Goal: Task Accomplishment & Management: Manage account settings

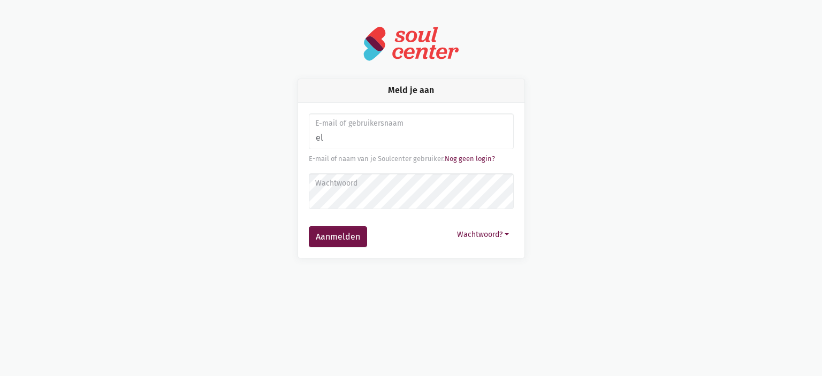
type input "e"
type input "monique.adamczijk@zorgbedrijf.be"
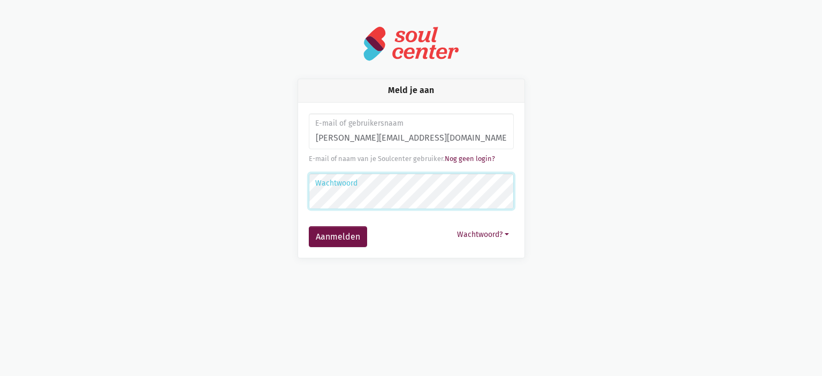
click at [309, 226] on button "Aanmelden" at bounding box center [338, 236] width 58 height 21
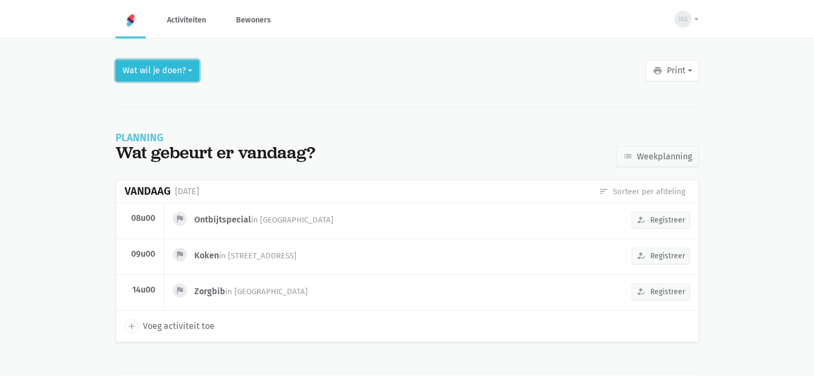
click at [174, 68] on button "Wat wil je doen?" at bounding box center [157, 70] width 83 height 21
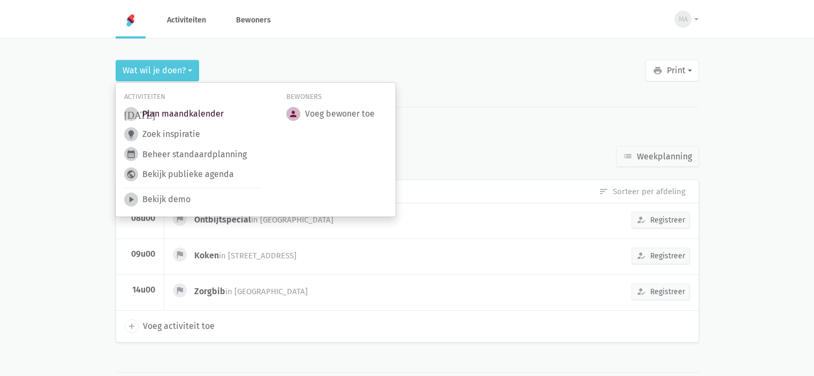
click at [195, 113] on link "[DATE] Plan maandkalender" at bounding box center [174, 114] width 100 height 14
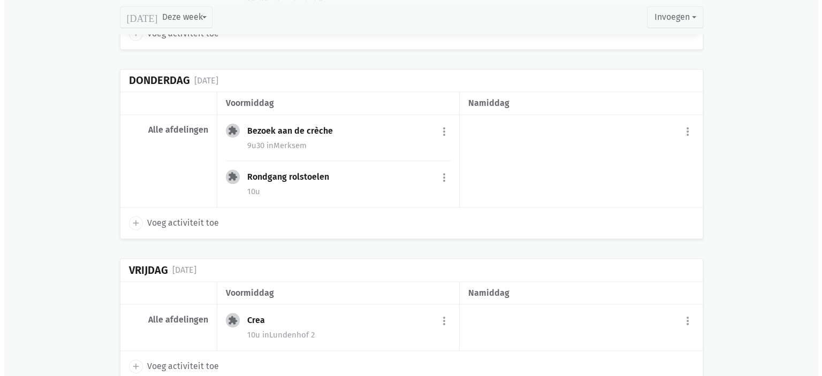
scroll to position [1231, 0]
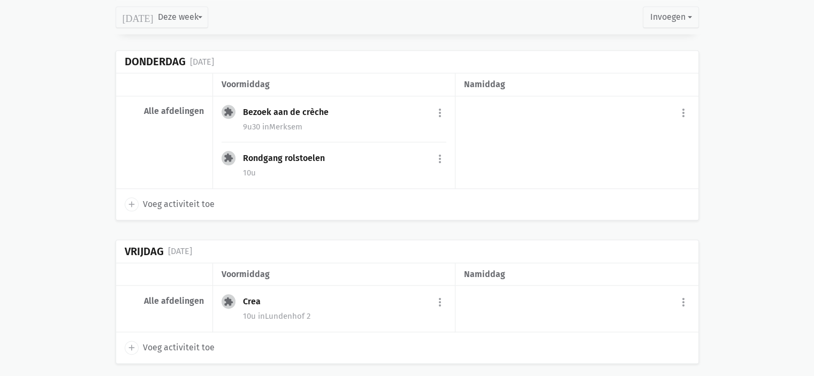
click at [133, 200] on icon "add" at bounding box center [132, 205] width 10 height 10
select select "14:00"
select select "15:00"
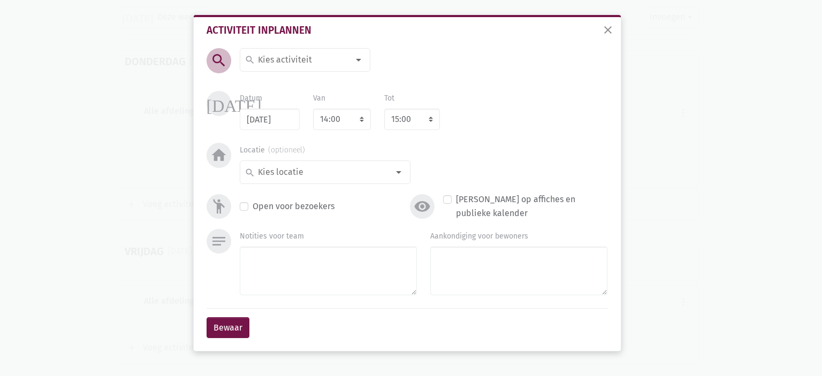
click at [301, 62] on input at bounding box center [302, 60] width 93 height 14
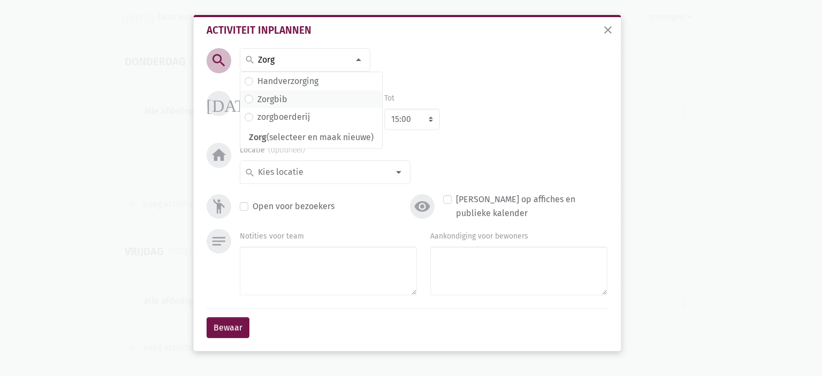
type input "Zorg"
click at [291, 99] on span "Zorgbib" at bounding box center [310, 100] width 133 height 14
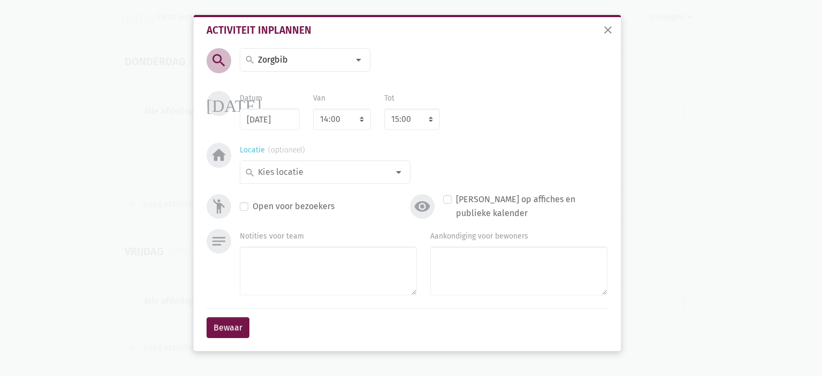
click at [311, 170] on input at bounding box center [322, 172] width 132 height 14
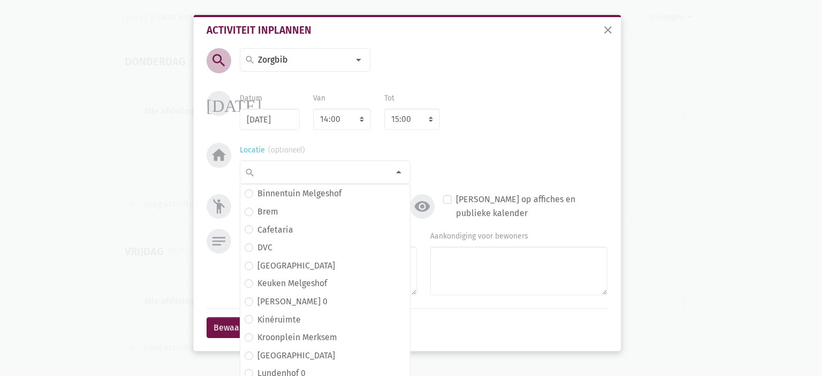
type input "u"
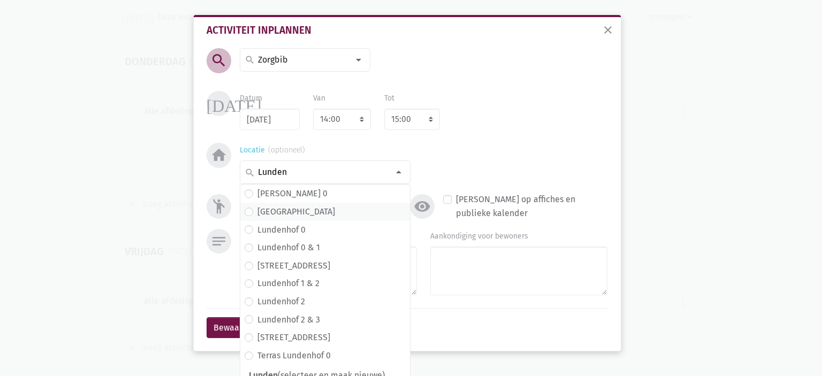
type input "Lunden"
click at [309, 205] on span "[GEOGRAPHIC_DATA]" at bounding box center [324, 212] width 161 height 14
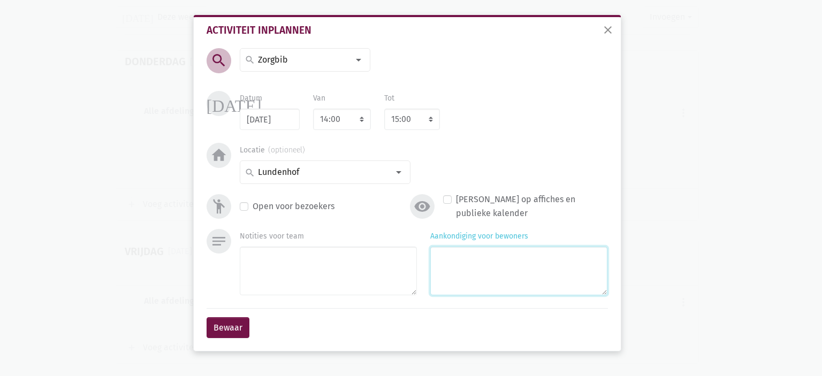
click at [503, 276] on textarea "Aankondiging voor bewoners" at bounding box center [518, 271] width 177 height 49
type textarea "met [PERSON_NAME]"
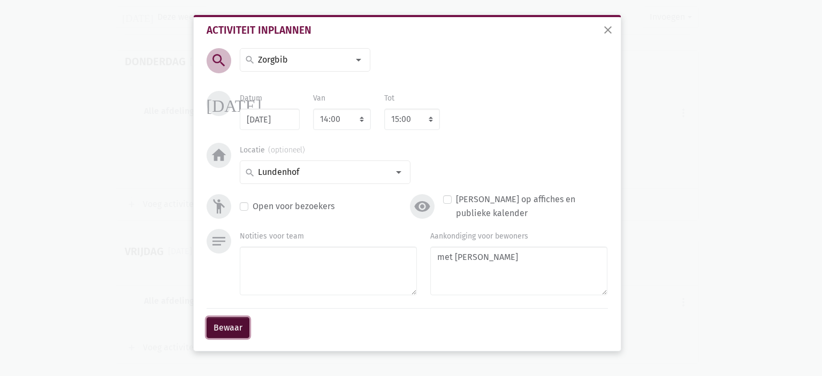
click at [212, 333] on button "Bewaar" at bounding box center [228, 327] width 43 height 21
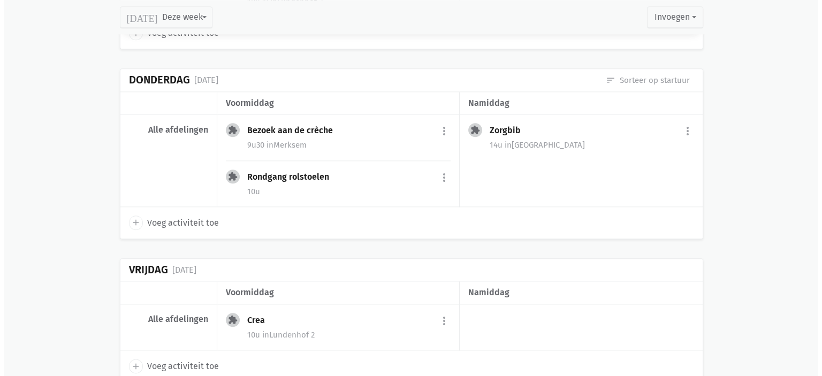
scroll to position [1283, 0]
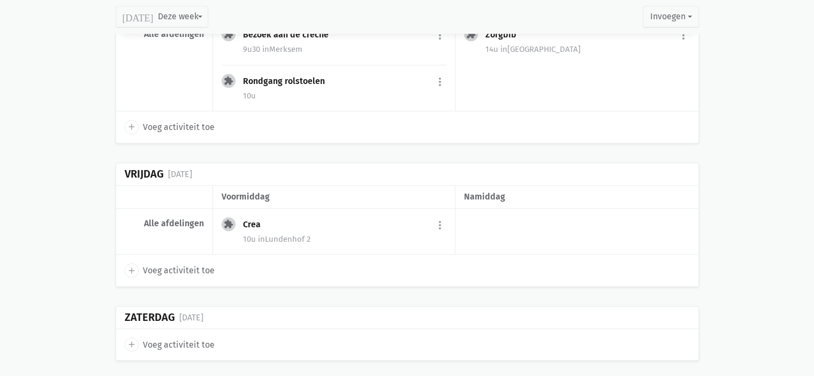
click at [132, 267] on icon "add" at bounding box center [132, 271] width 10 height 10
select select "14:00"
select select "15:00"
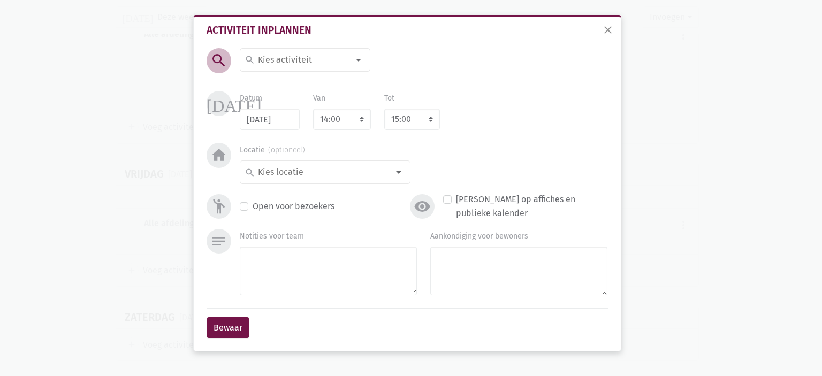
click at [269, 55] on input at bounding box center [302, 60] width 93 height 14
type input "B"
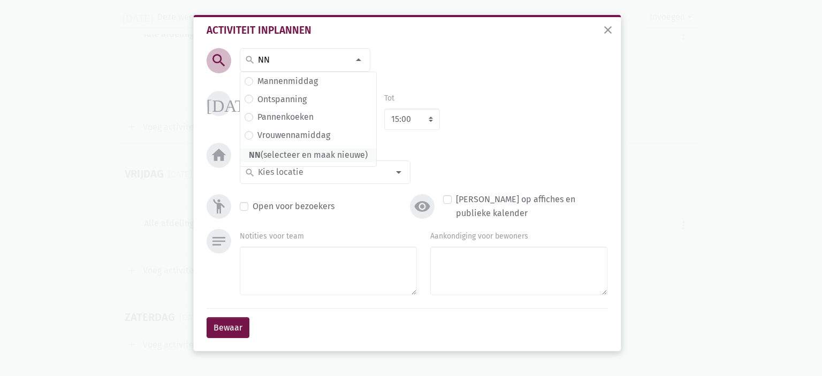
type input "N"
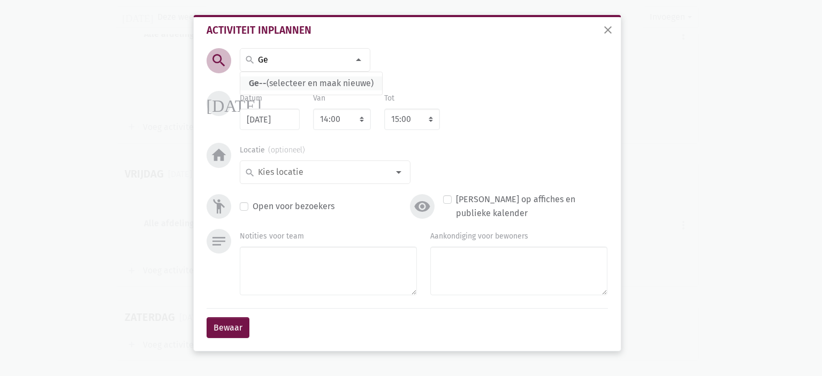
type input "G"
type input "Zangkoor"
click at [263, 85] on label "Zangkoor" at bounding box center [274, 81] width 35 height 14
click at [300, 172] on input at bounding box center [322, 172] width 132 height 14
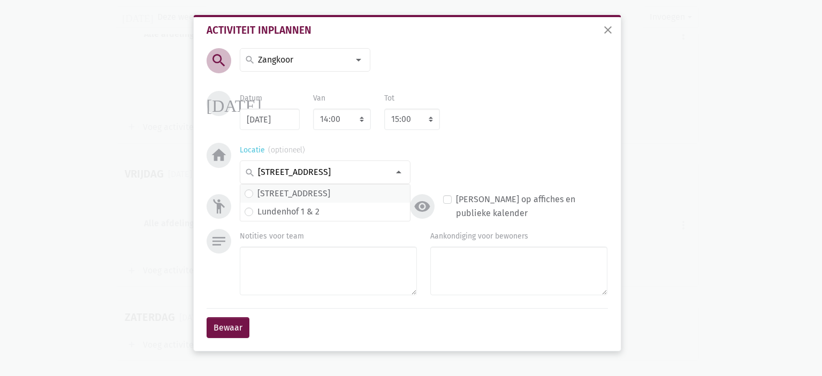
type input "[STREET_ADDRESS]"
click at [321, 190] on span "[STREET_ADDRESS]" at bounding box center [324, 194] width 161 height 14
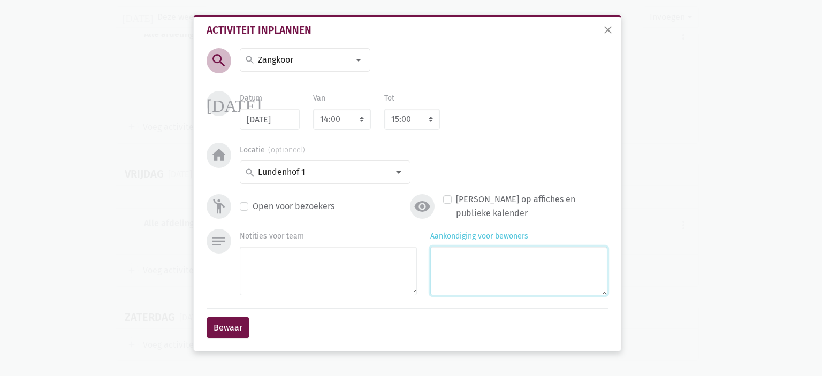
click at [559, 289] on textarea "Aankondiging voor bewoners" at bounding box center [518, 271] width 177 height 49
type textarea "met [PERSON_NAME] & An"
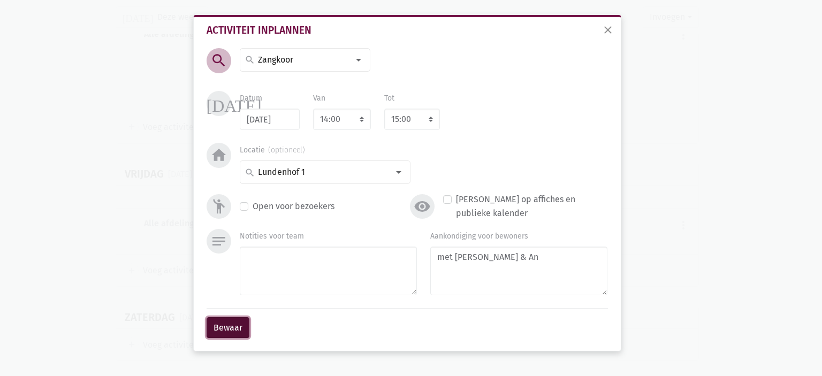
click at [216, 327] on button "Bewaar" at bounding box center [228, 327] width 43 height 21
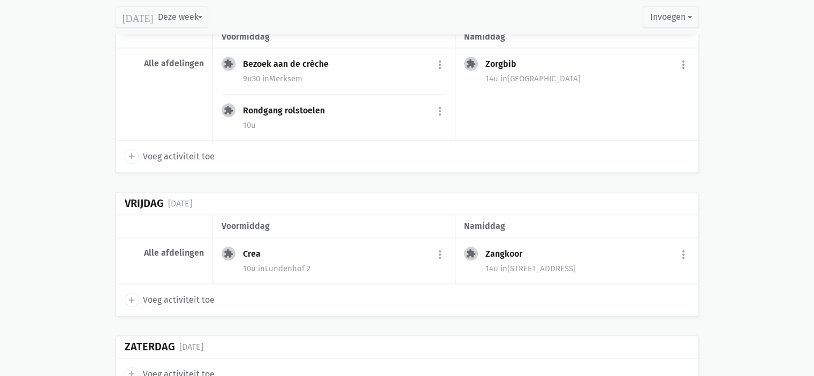
scroll to position [1235, 0]
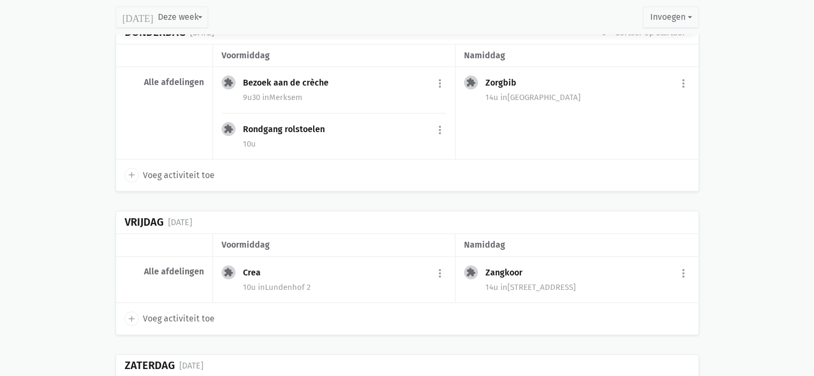
click at [264, 280] on div "10u in [STREET_ADDRESS]" at bounding box center [344, 287] width 203 height 14
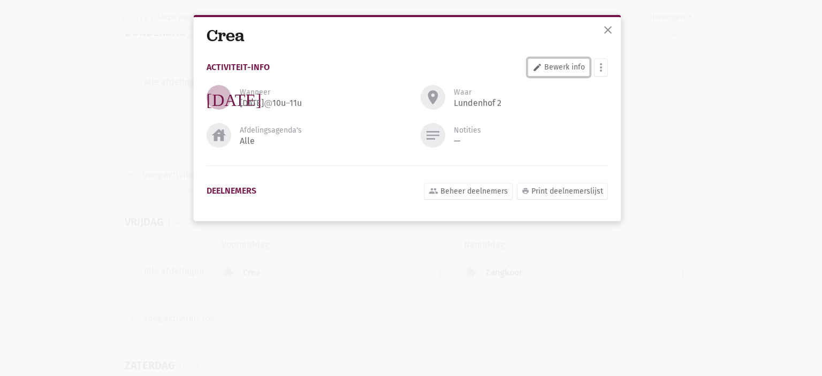
click at [561, 73] on link "edit Bewerk info" at bounding box center [559, 67] width 62 height 18
select select "10:00"
select select "11:00"
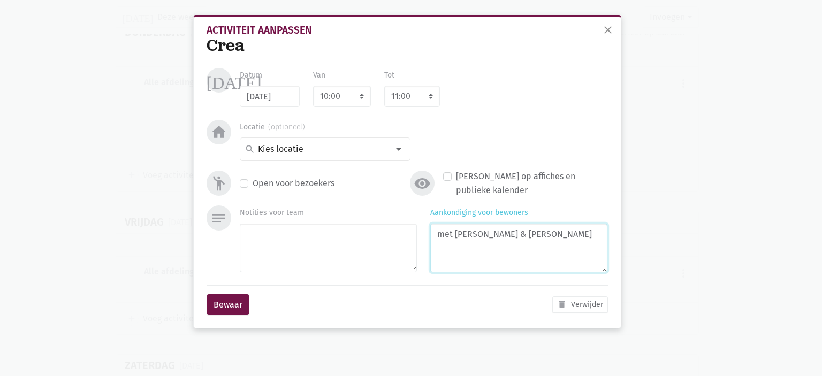
click at [515, 235] on textarea "met [PERSON_NAME] & [PERSON_NAME]" at bounding box center [518, 248] width 177 height 49
type textarea "met [PERSON_NAME], Eliska & An"
click at [211, 308] on button "Bewaar" at bounding box center [228, 304] width 43 height 21
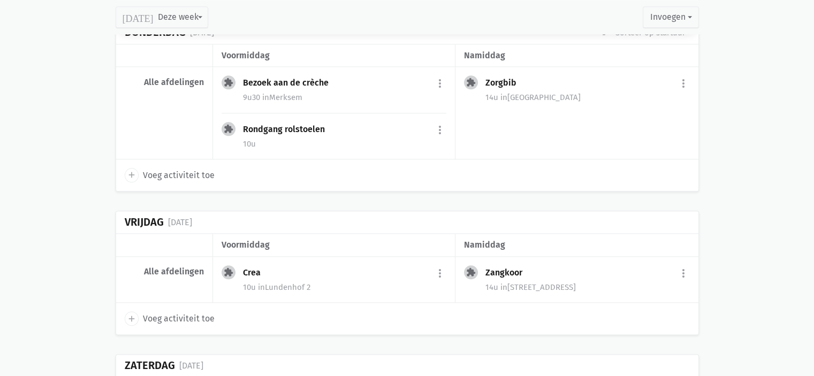
click at [273, 82] on div "Bezoek aan de crèche" at bounding box center [290, 83] width 94 height 11
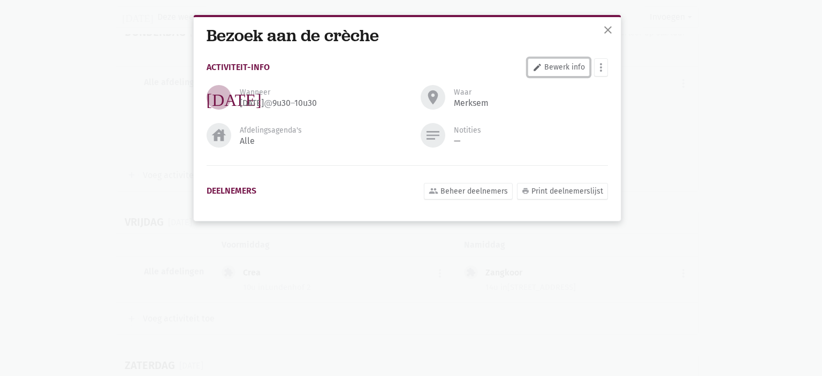
click at [553, 67] on link "edit Bewerk info" at bounding box center [559, 67] width 62 height 18
select select "9:30"
select select "10:30"
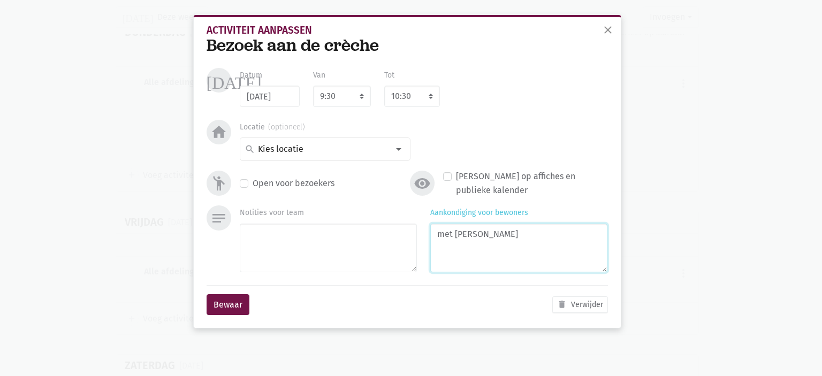
click at [526, 237] on textarea "met [PERSON_NAME]" at bounding box center [518, 248] width 177 height 49
type textarea "met [PERSON_NAME] & An"
click at [221, 311] on button "Bewaar" at bounding box center [228, 304] width 43 height 21
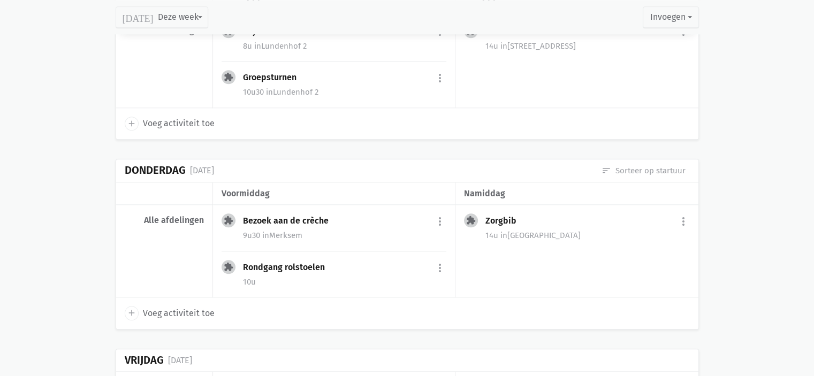
scroll to position [1075, 0]
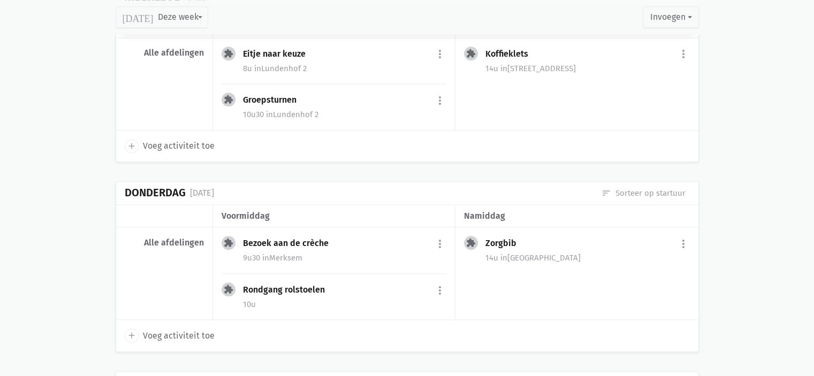
click at [297, 251] on div "9u30 in [GEOGRAPHIC_DATA]" at bounding box center [344, 258] width 203 height 14
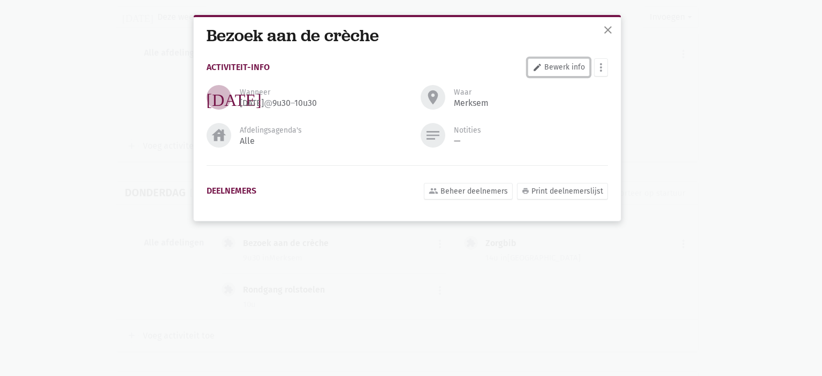
click at [553, 65] on link "edit Bewerk info" at bounding box center [559, 67] width 62 height 18
select select "9:30"
select select "10:30"
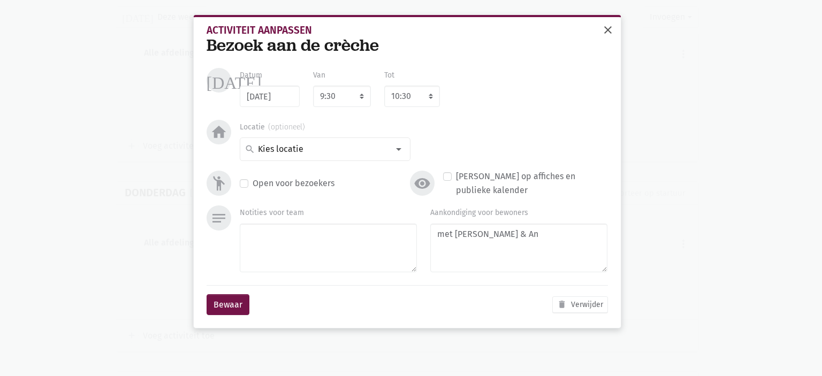
click at [606, 30] on span "close" at bounding box center [607, 30] width 13 height 13
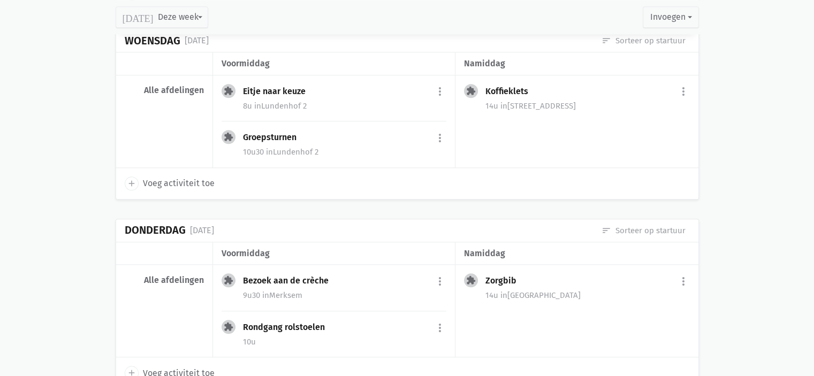
scroll to position [1021, 0]
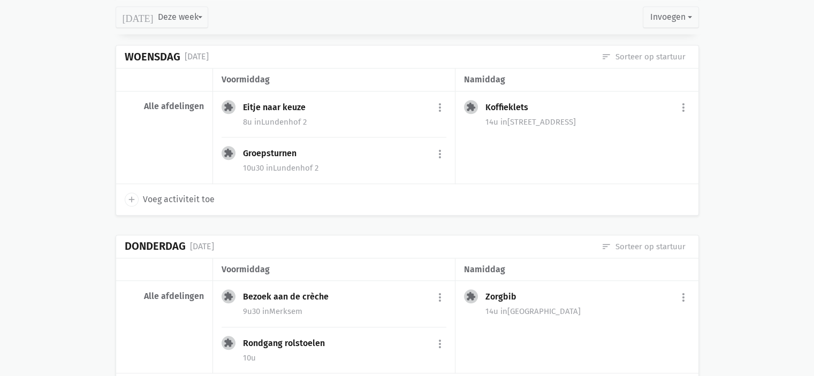
click at [284, 163] on span "in [STREET_ADDRESS]" at bounding box center [292, 168] width 52 height 10
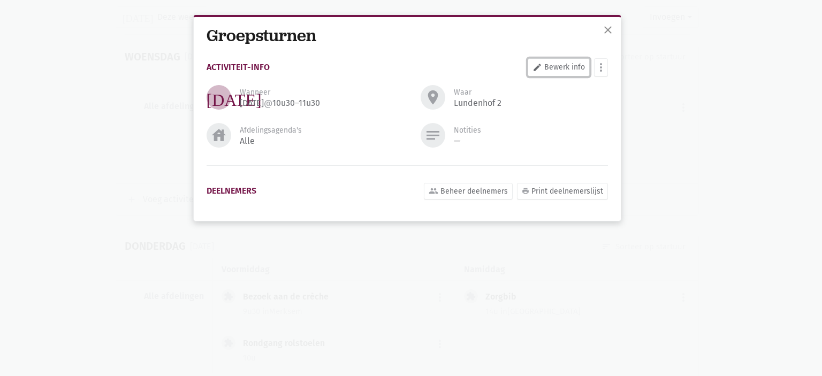
click at [558, 66] on link "edit Bewerk info" at bounding box center [559, 67] width 62 height 18
select select "10:30"
select select "11:30"
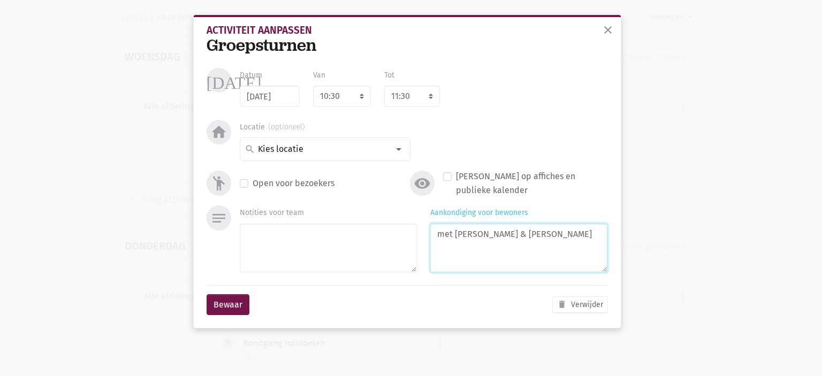
click at [554, 231] on textarea "met [PERSON_NAME] & [PERSON_NAME]" at bounding box center [518, 248] width 177 height 49
type textarea "met [PERSON_NAME], [PERSON_NAME] & An"
click at [225, 311] on button "Bewaar" at bounding box center [228, 304] width 43 height 21
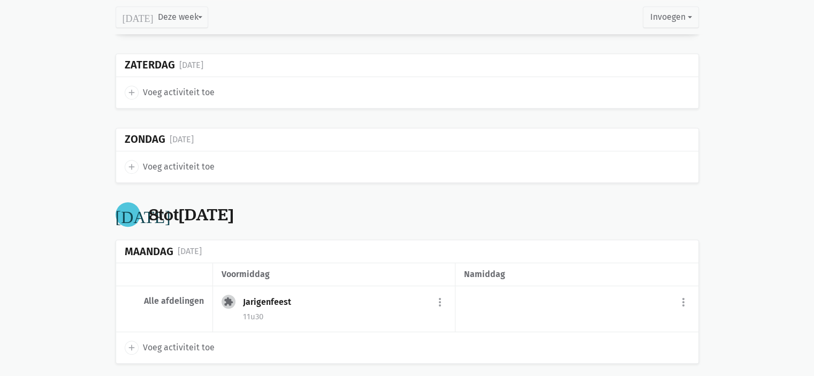
scroll to position [165, 0]
